Goal: Task Accomplishment & Management: Complete application form

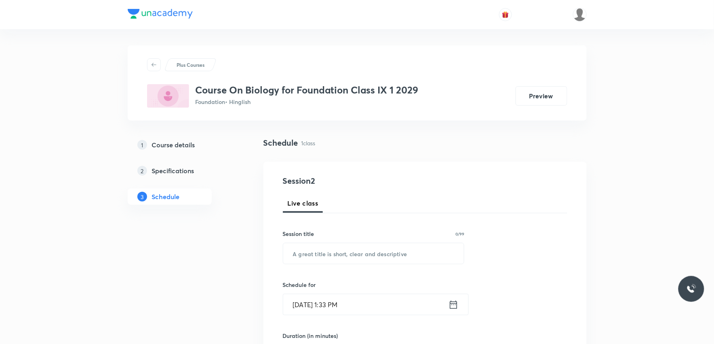
scroll to position [367, 0]
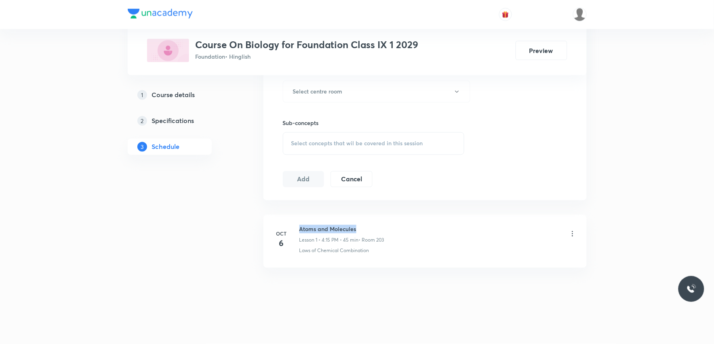
drag, startPoint x: 300, startPoint y: 228, endPoint x: 378, endPoint y: 213, distance: 79.9
click at [378, 213] on div "Oct 6 Atoms and Molecules Lesson 1 • 4:15 PM • 45 min • Room 203 Laws of Chemic…" at bounding box center [425, 244] width 323 height 66
copy h6 "Atoms and Molecules"
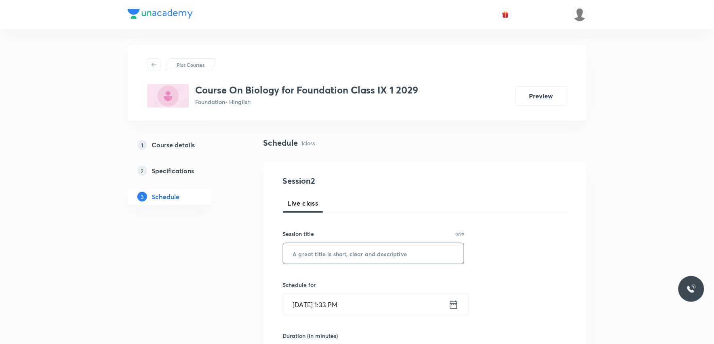
click at [366, 245] on input "text" at bounding box center [373, 253] width 181 height 21
paste input "Atoms and Molecules"
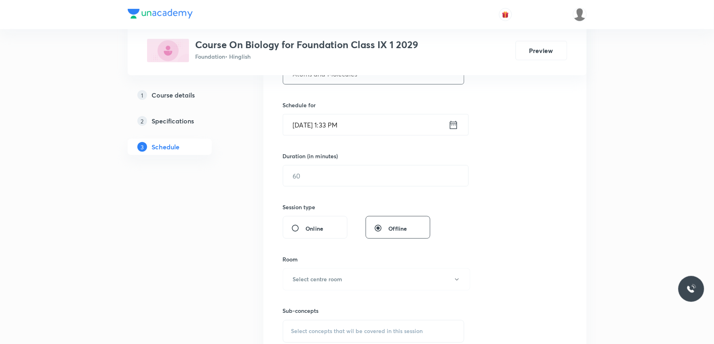
type input "Atoms and Molecules"
click at [334, 122] on input "Oct 7, 2025, 1:33 PM" at bounding box center [365, 124] width 165 height 21
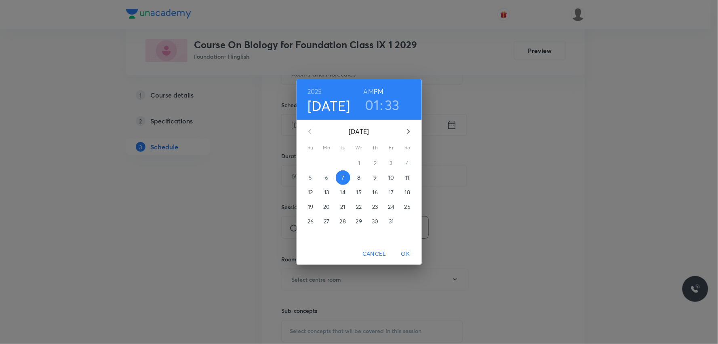
click at [378, 105] on h3 "01" at bounding box center [372, 104] width 14 height 17
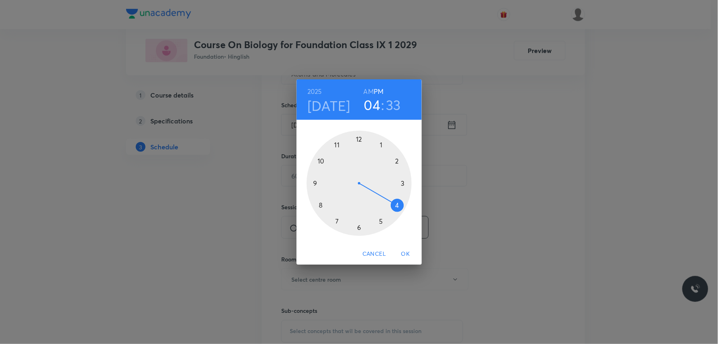
drag, startPoint x: 382, startPoint y: 151, endPoint x: 400, endPoint y: 201, distance: 53.3
click at [400, 201] on div at bounding box center [359, 183] width 105 height 105
drag, startPoint x: 352, startPoint y: 220, endPoint x: 406, endPoint y: 184, distance: 65.6
click at [406, 184] on div at bounding box center [359, 183] width 105 height 105
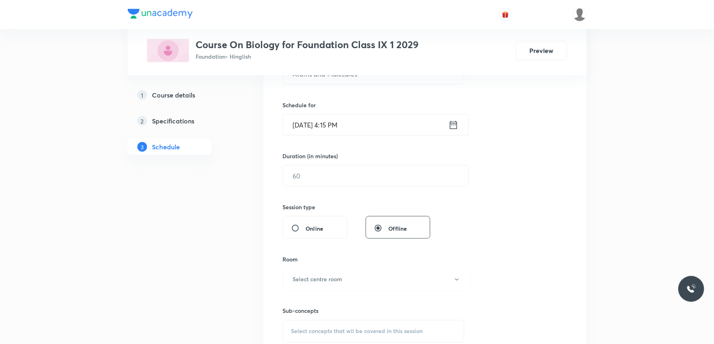
click at [325, 159] on h6 "Duration (in minutes)" at bounding box center [310, 156] width 55 height 8
click at [328, 174] on input "text" at bounding box center [375, 175] width 185 height 21
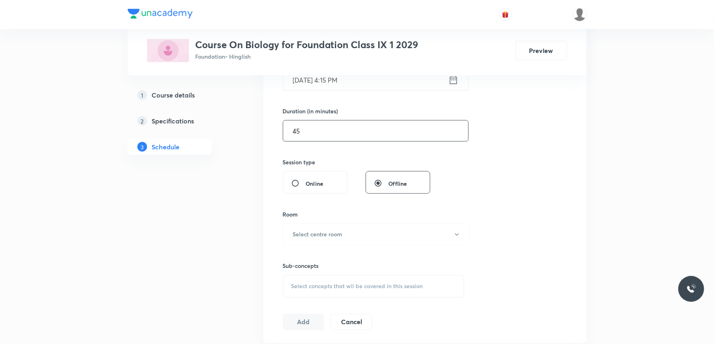
scroll to position [359, 0]
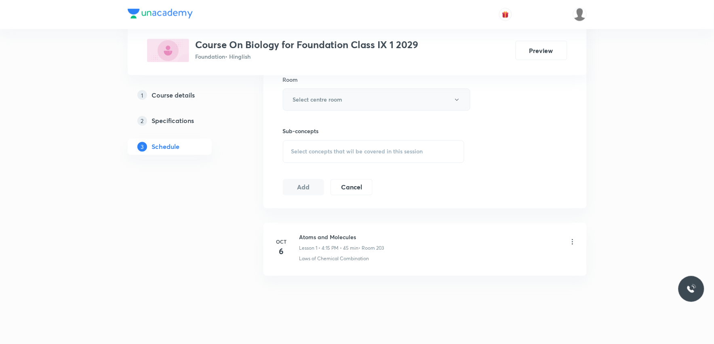
type input "45"
click at [371, 106] on button "Select centre room" at bounding box center [377, 100] width 188 height 22
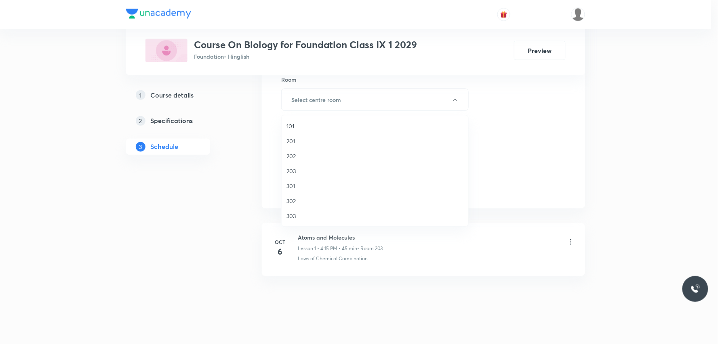
drag, startPoint x: 304, startPoint y: 168, endPoint x: 367, endPoint y: 162, distance: 63.0
click at [304, 169] on span "203" at bounding box center [375, 171] width 177 height 8
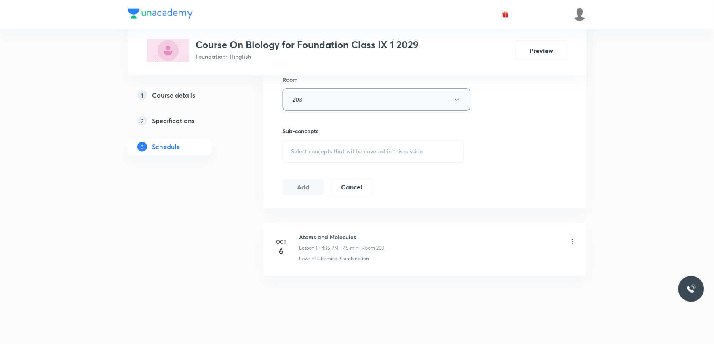
click at [397, 97] on button "203" at bounding box center [377, 100] width 188 height 22
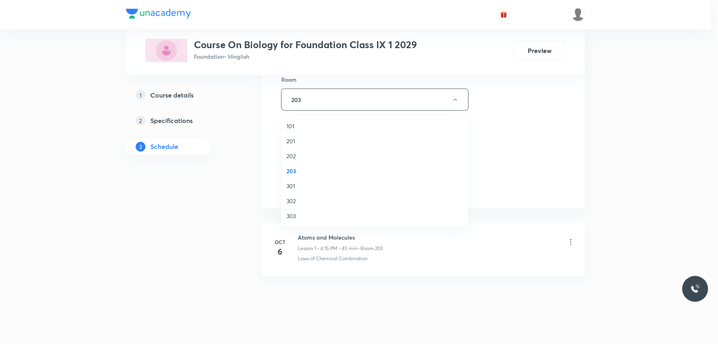
click at [544, 132] on div at bounding box center [359, 172] width 718 height 344
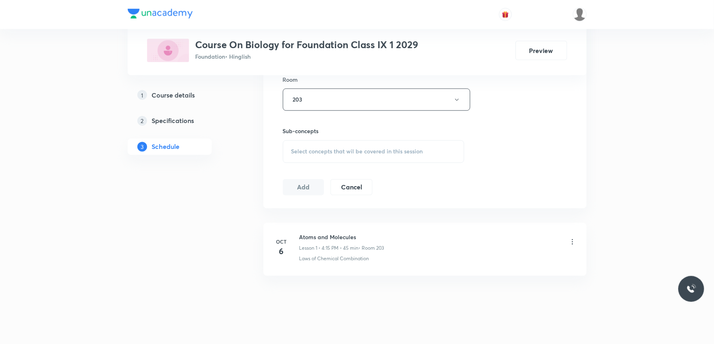
click at [376, 148] on span "Select concepts that wil be covered in this session" at bounding box center [357, 151] width 132 height 6
click at [506, 156] on div "Session 2 Live class Session title 19/99 Atoms and Molecules ​ Schedule for Oct…" at bounding box center [425, 6] width 285 height 380
drag, startPoint x: 300, startPoint y: 261, endPoint x: 409, endPoint y: 261, distance: 108.7
click at [409, 261] on div "Laws of Chemical Combination" at bounding box center [438, 258] width 277 height 7
copy p "Laws of Chemical Combination"
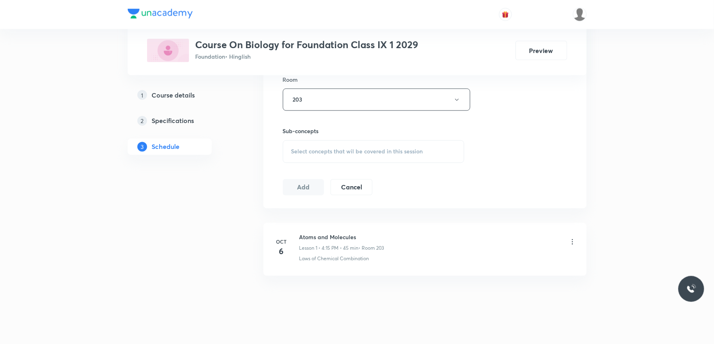
click at [387, 141] on div "Select concepts that wil be covered in this session" at bounding box center [374, 151] width 182 height 23
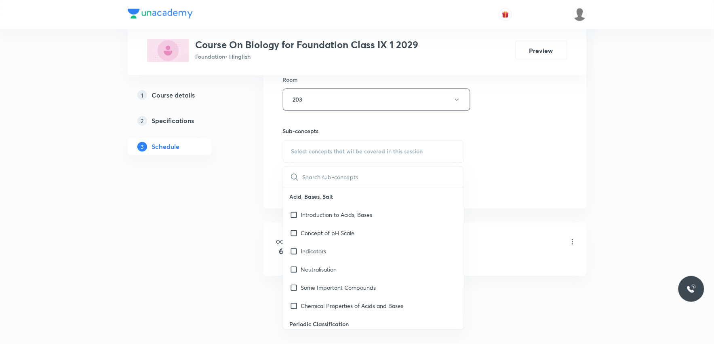
paste input "Laws of Chemical Combination"
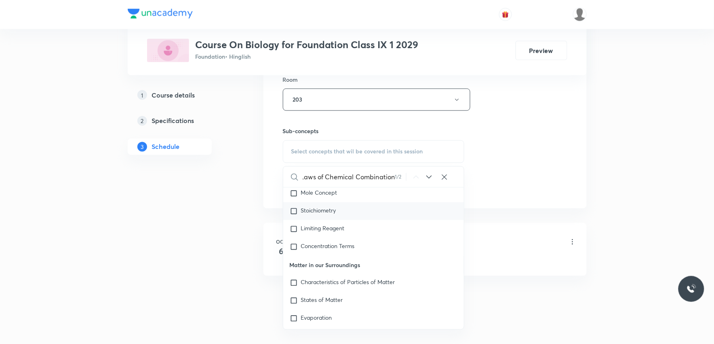
scroll to position [1138, 0]
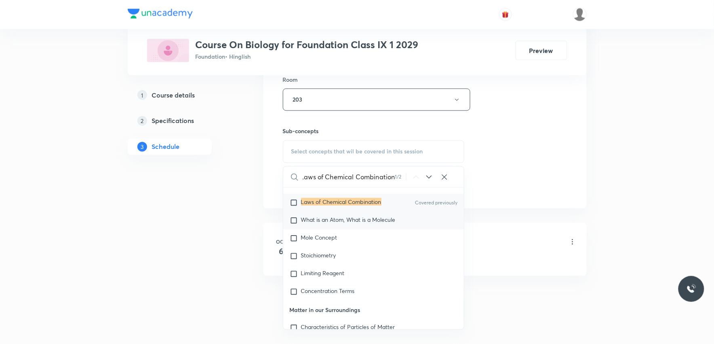
type input "Laws of Chemical Combination"
click at [350, 223] on span "What is an Atom, What is a Molecule" at bounding box center [348, 219] width 95 height 8
checkbox input "true"
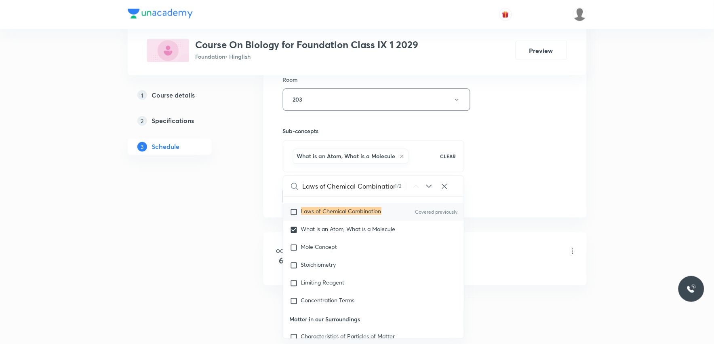
click at [537, 122] on div "Session 2 Live class Session title 19/99 Atoms and Molecules ​ Schedule for Oct…" at bounding box center [425, 10] width 285 height 389
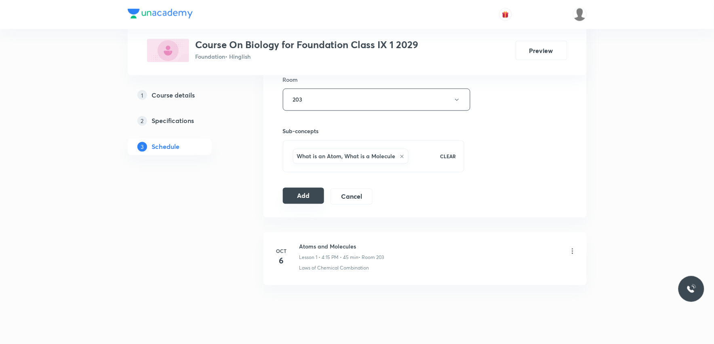
click at [300, 203] on button "Add" at bounding box center [304, 196] width 42 height 16
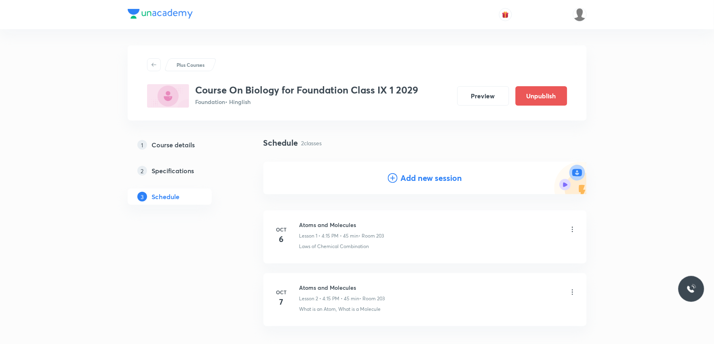
scroll to position [58, 0]
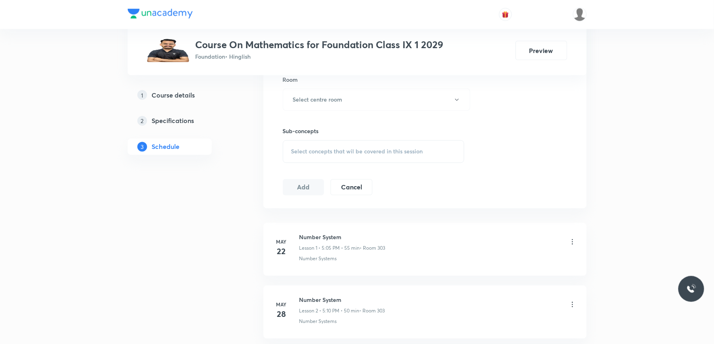
scroll to position [404, 0]
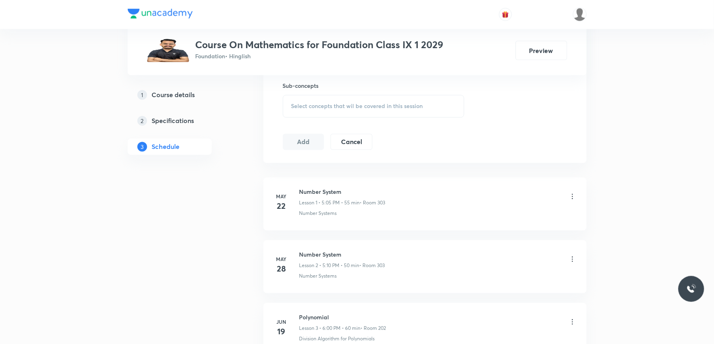
click at [405, 112] on div "Select concepts that wil be covered in this session" at bounding box center [374, 106] width 182 height 23
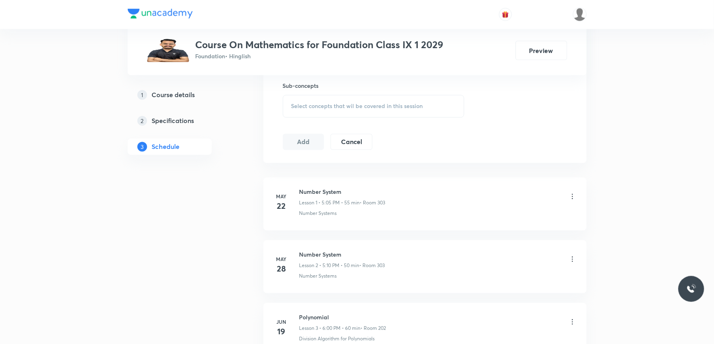
scroll to position [4131, 0]
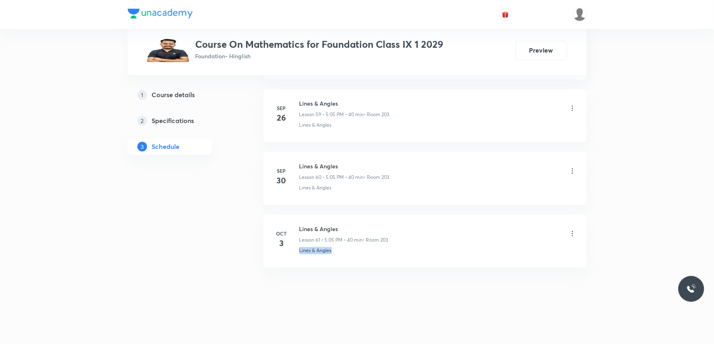
drag, startPoint x: 294, startPoint y: 254, endPoint x: 401, endPoint y: 251, distance: 106.8
click at [401, 251] on div "[DATE] Lines & Angles Lesson 61 • 5:05 PM • 40 min • Room 203 Lines & Angles" at bounding box center [425, 240] width 303 height 30
copy p "Lines & Angles"
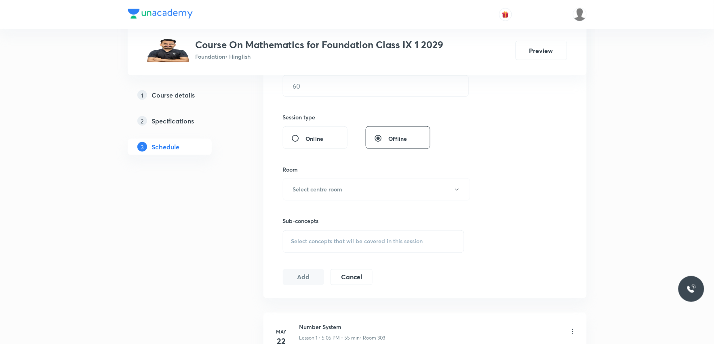
scroll to position [45, 0]
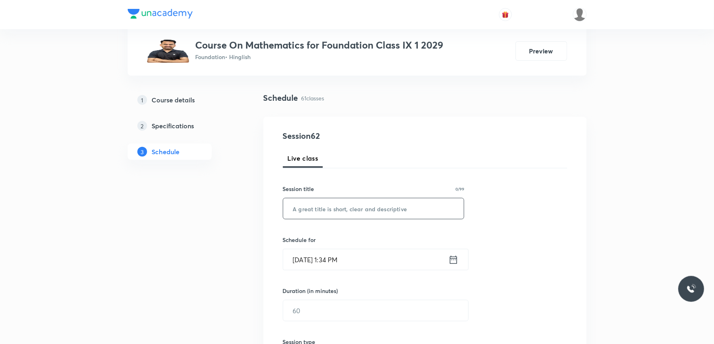
click at [399, 211] on input "text" at bounding box center [373, 208] width 181 height 21
paste input "Lines & Angles"
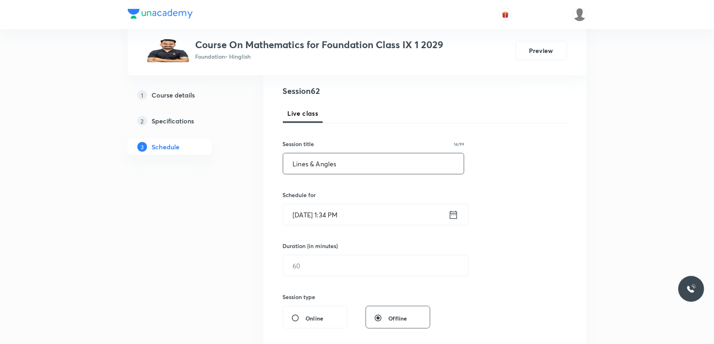
type input "Lines & Angles"
click at [349, 219] on input "[DATE] 1:34 PM" at bounding box center [365, 214] width 165 height 21
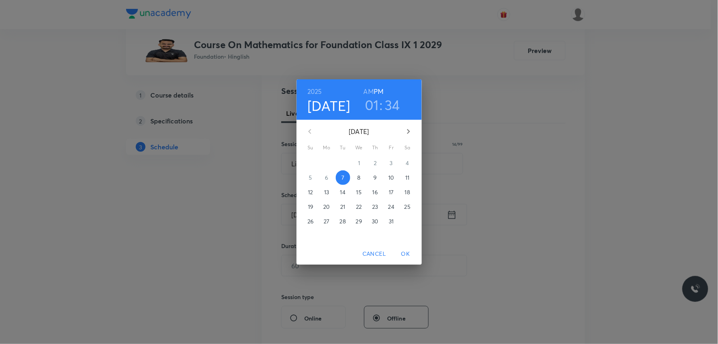
click at [378, 106] on h3 "01" at bounding box center [372, 104] width 14 height 17
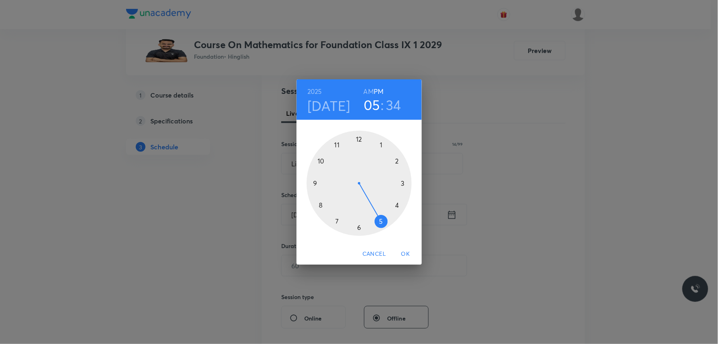
drag, startPoint x: 387, startPoint y: 145, endPoint x: 379, endPoint y: 223, distance: 78.4
click at [379, 223] on div at bounding box center [359, 183] width 105 height 105
drag, startPoint x: 355, startPoint y: 218, endPoint x: 381, endPoint y: 142, distance: 80.8
click at [381, 142] on div at bounding box center [359, 183] width 105 height 105
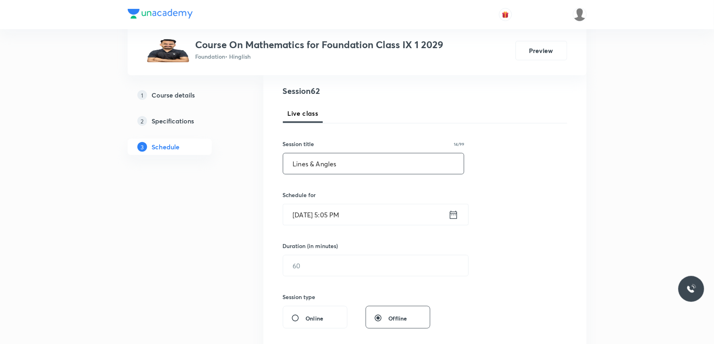
scroll to position [179, 0]
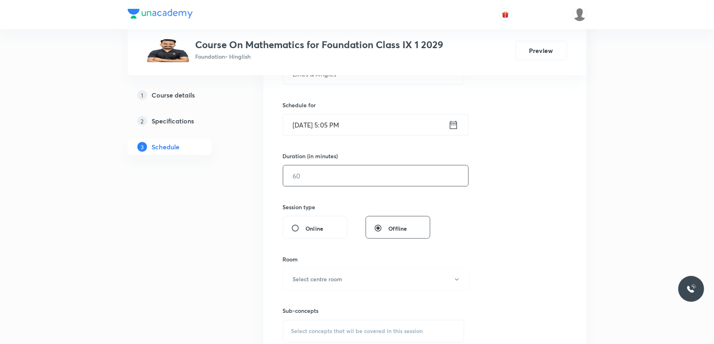
click at [318, 180] on input "text" at bounding box center [375, 175] width 185 height 21
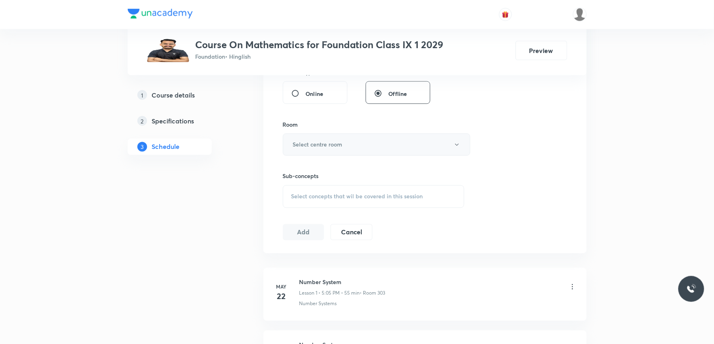
type input "40"
click at [377, 155] on button "Select centre room" at bounding box center [377, 144] width 188 height 22
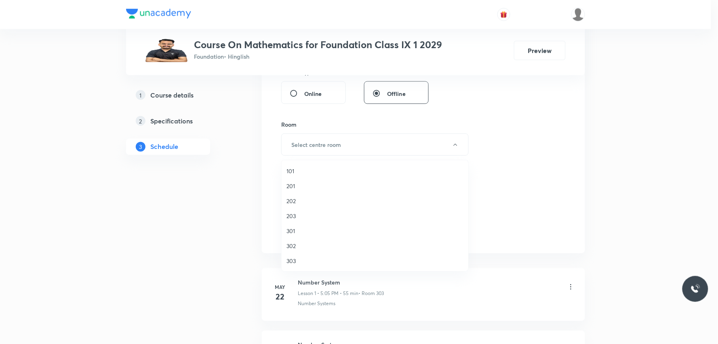
click at [617, 180] on div at bounding box center [359, 172] width 718 height 344
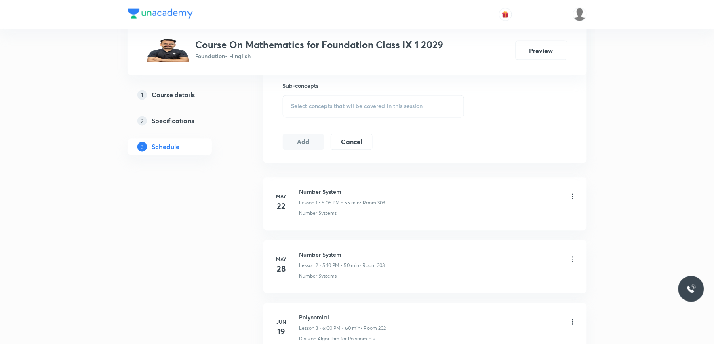
scroll to position [4131, 0]
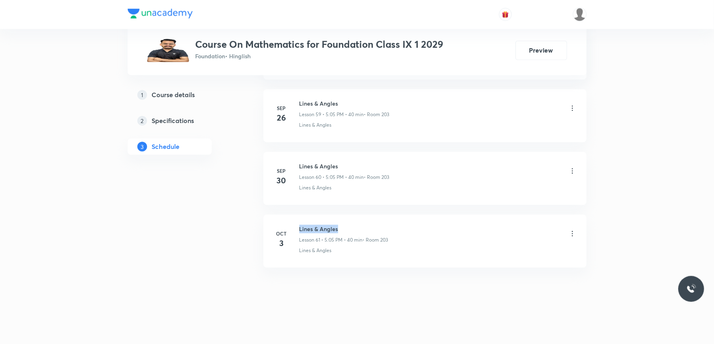
drag, startPoint x: 300, startPoint y: 229, endPoint x: 362, endPoint y: 228, distance: 62.3
click at [362, 228] on h6 "Lines & Angles" at bounding box center [344, 229] width 89 height 8
copy h6 "Lines & Angles"
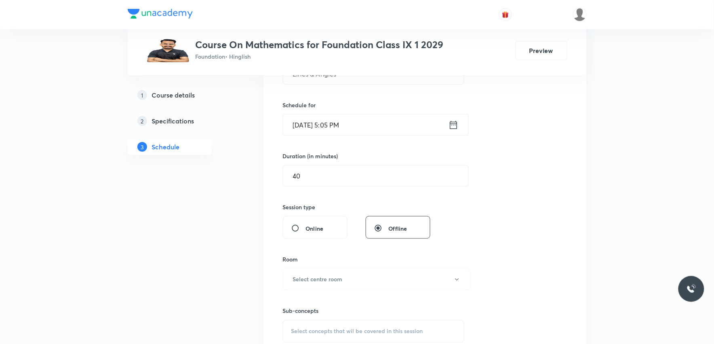
scroll to position [269, 0]
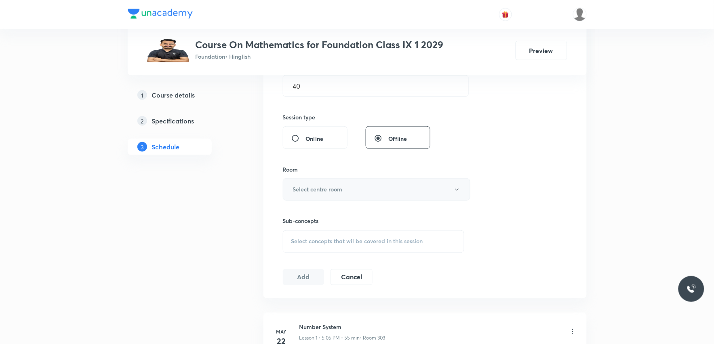
click at [360, 180] on button "Select centre room" at bounding box center [377, 189] width 188 height 22
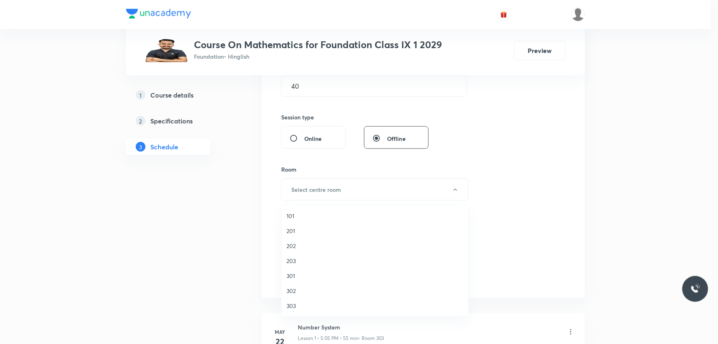
click at [297, 259] on span "203" at bounding box center [375, 260] width 177 height 8
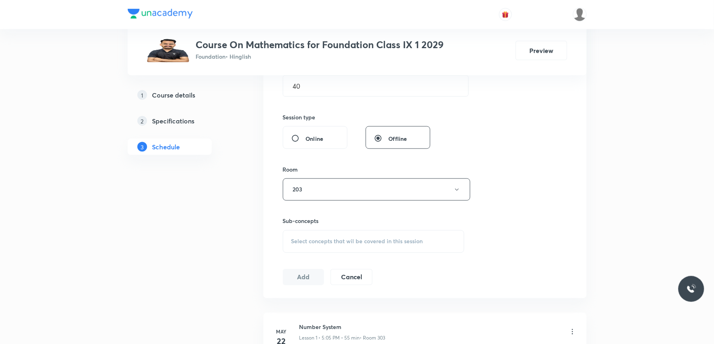
click at [361, 227] on div "Sub-concepts Select concepts that wil be covered in this session" at bounding box center [374, 235] width 182 height 36
click at [361, 242] on span "Select concepts that wil be covered in this session" at bounding box center [357, 241] width 132 height 6
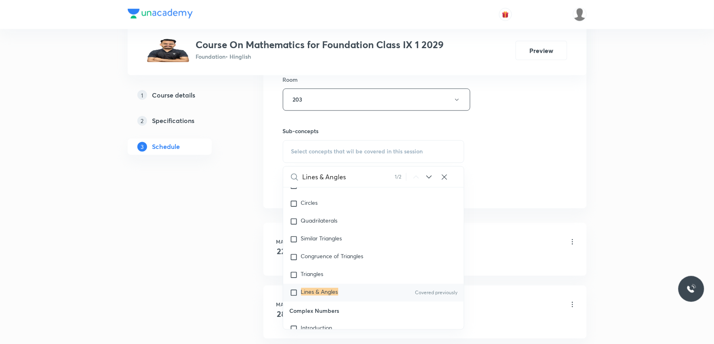
type input "Lines & Angles"
drag, startPoint x: 329, startPoint y: 288, endPoint x: 470, endPoint y: 231, distance: 152.3
click at [329, 289] on mark "Lines & Angles" at bounding box center [319, 292] width 37 height 8
checkbox input "true"
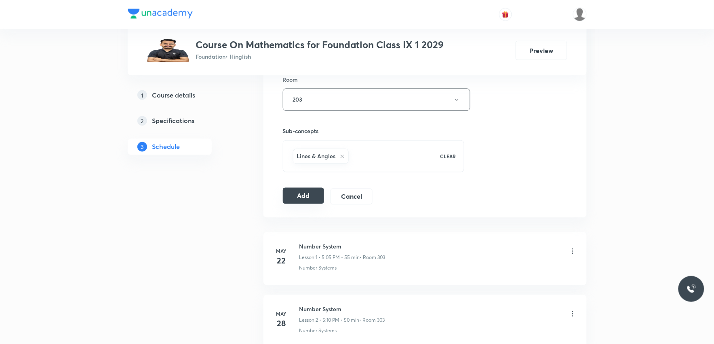
click at [311, 198] on button "Add" at bounding box center [304, 196] width 42 height 16
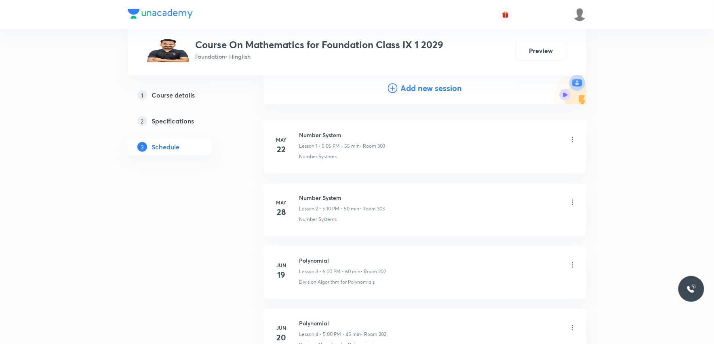
scroll to position [3759, 0]
